Goal: Task Accomplishment & Management: Use online tool/utility

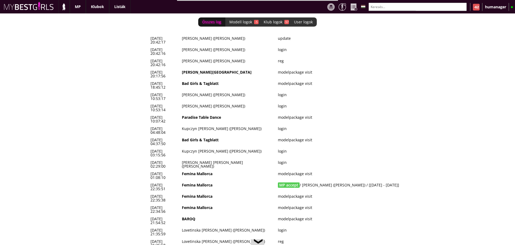
scroll to position [0, 2204]
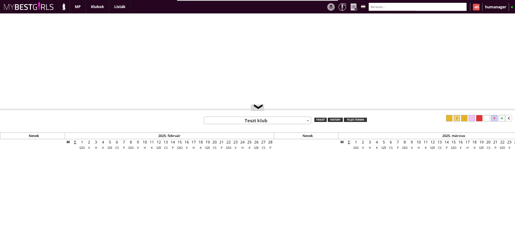
select select "0"
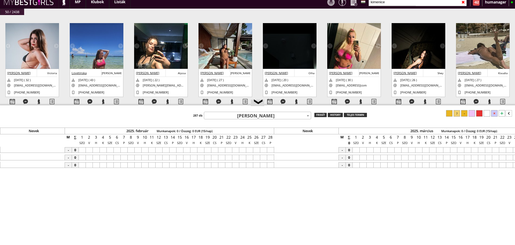
scroll to position [0, 2446]
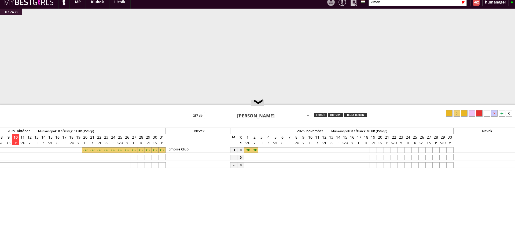
type input "kimen"
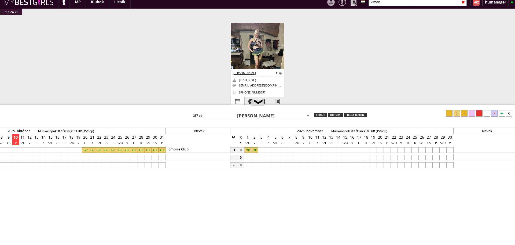
click at [241, 99] on div at bounding box center [237, 101] width 13 height 9
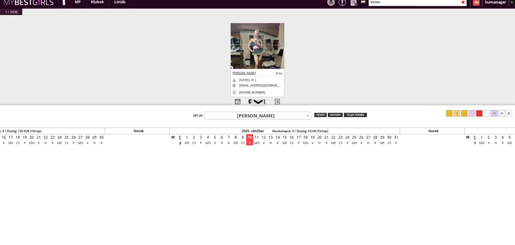
scroll to position [0, 2204]
click at [279, 100] on div at bounding box center [277, 101] width 13 height 9
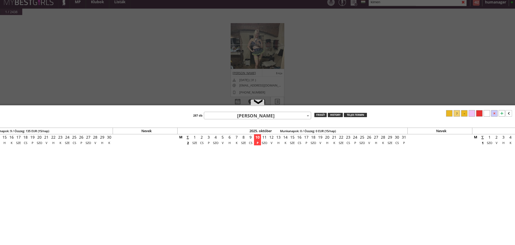
select select "profi"
select select "aktív"
select select "2"
select select "1"
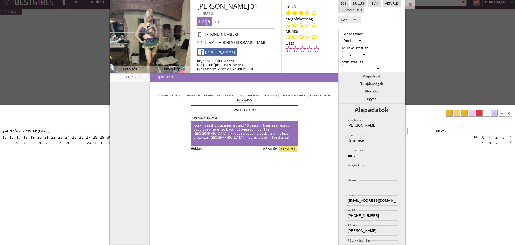
click at [46, 79] on div "#42463 [DATE] 20:42:16 [PERSON_NAME] [PERSON_NAME] [DATE] ( 32 ) [EMAIL_ADDRESS…" at bounding box center [257, 67] width 515 height 104
